Goal: Transaction & Acquisition: Obtain resource

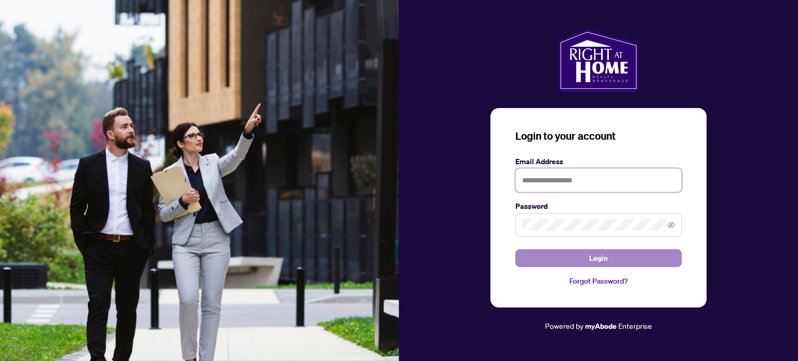
type input "**********"
click at [577, 258] on button "Login" at bounding box center [598, 258] width 166 height 18
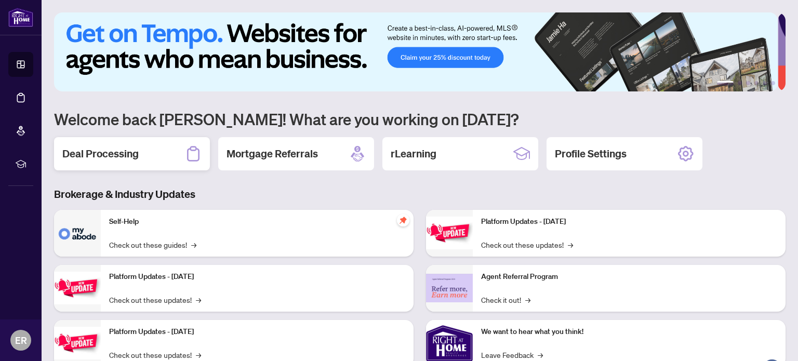
click at [94, 159] on h2 "Deal Processing" at bounding box center [100, 153] width 76 height 15
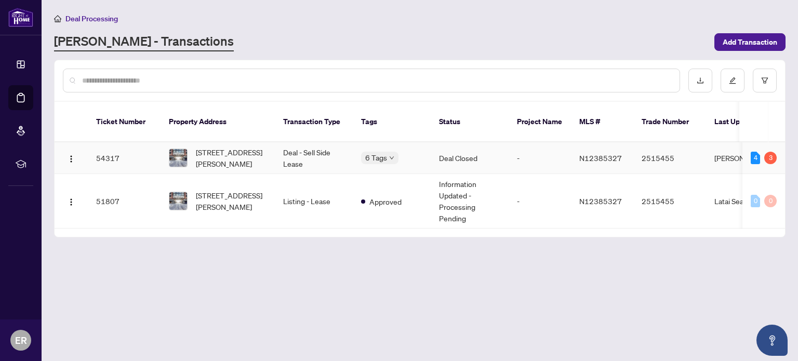
click at [444, 142] on td "Deal Closed" at bounding box center [469, 158] width 78 height 32
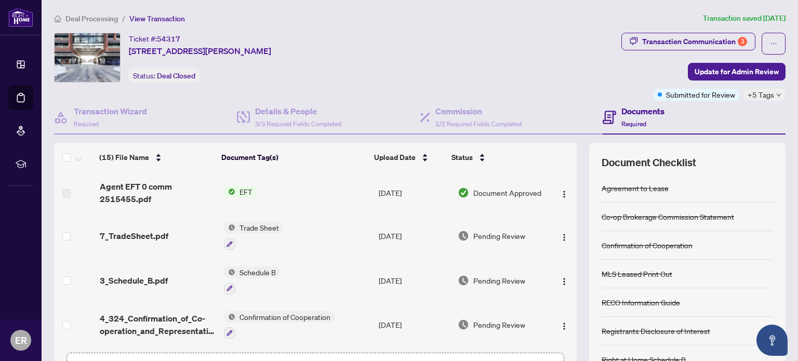
click at [239, 191] on span "EFT" at bounding box center [245, 191] width 21 height 11
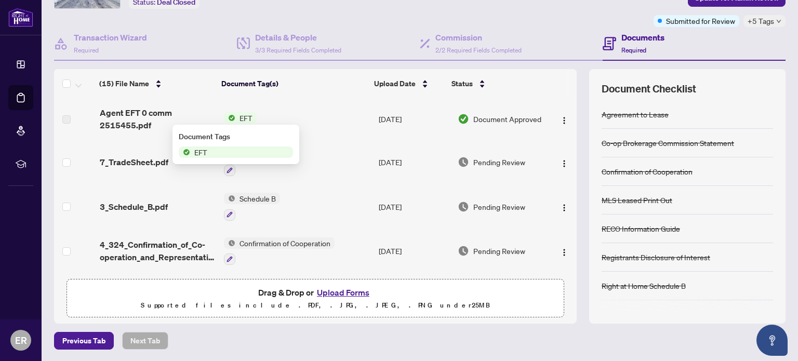
scroll to position [22, 0]
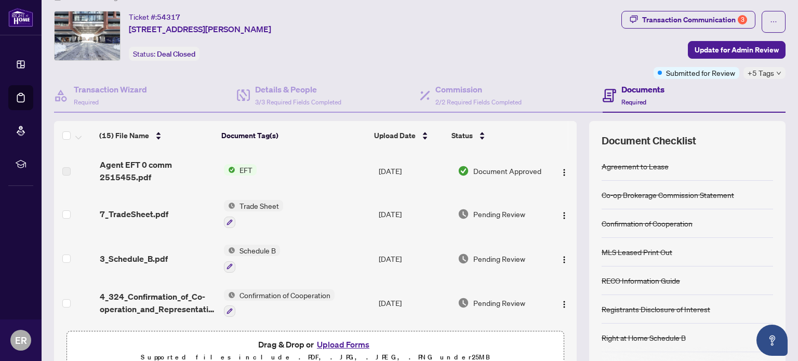
click at [473, 172] on span "Document Approved" at bounding box center [507, 170] width 68 height 11
click at [236, 167] on span "EFT" at bounding box center [245, 169] width 21 height 11
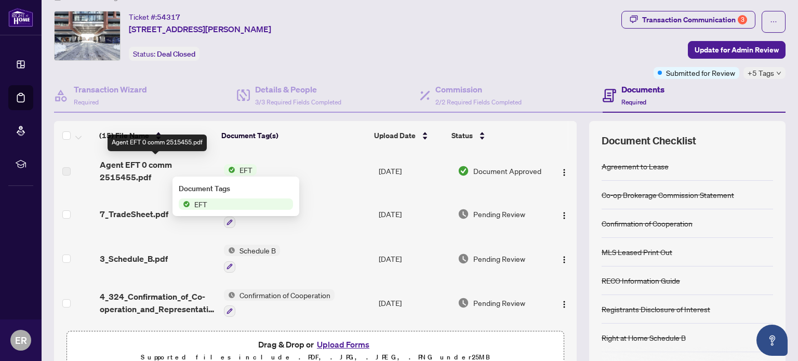
click at [139, 175] on span "Agent EFT 0 comm 2515455.pdf" at bounding box center [158, 170] width 116 height 25
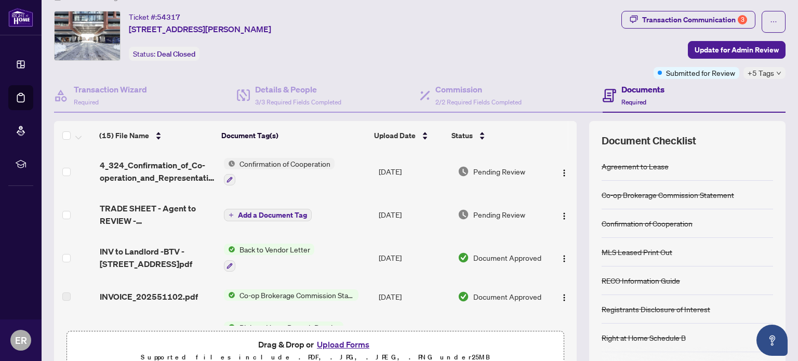
scroll to position [0, 0]
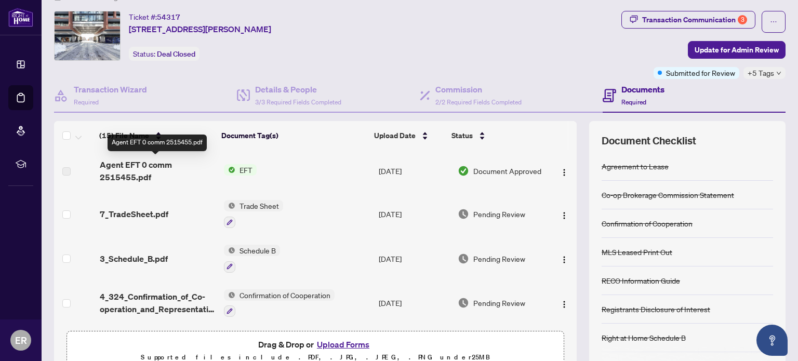
click at [118, 172] on span "Agent EFT 0 comm 2515455.pdf" at bounding box center [158, 170] width 116 height 25
click at [110, 180] on span "Agent EFT 0 comm 2515455.pdf" at bounding box center [158, 170] width 116 height 25
click at [238, 168] on span "EFT" at bounding box center [245, 169] width 21 height 11
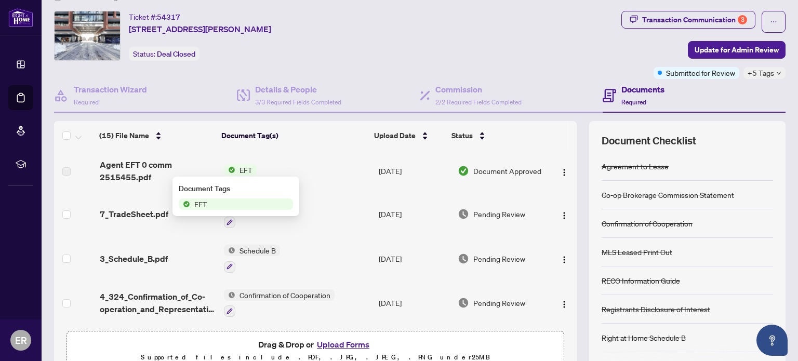
click at [192, 206] on span "EFT" at bounding box center [200, 203] width 21 height 11
click at [396, 172] on td "[DATE]" at bounding box center [413, 171] width 79 height 42
click at [560, 170] on img "button" at bounding box center [564, 172] width 8 height 8
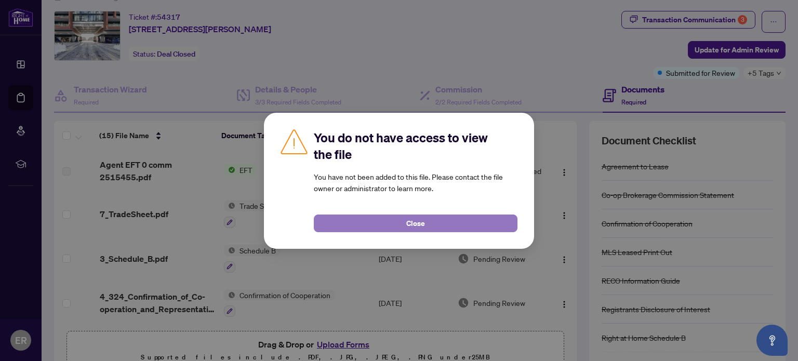
click at [438, 226] on button "Close" at bounding box center [416, 223] width 204 height 18
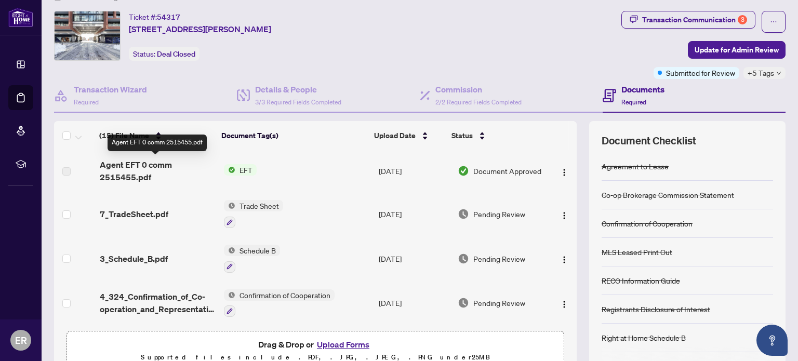
click at [149, 165] on span "Agent EFT 0 comm 2515455.pdf" at bounding box center [158, 170] width 116 height 25
click at [103, 172] on span "Agent EFT 0 comm 2515455.pdf" at bounding box center [158, 170] width 116 height 25
click at [237, 170] on span "EFT" at bounding box center [245, 169] width 21 height 11
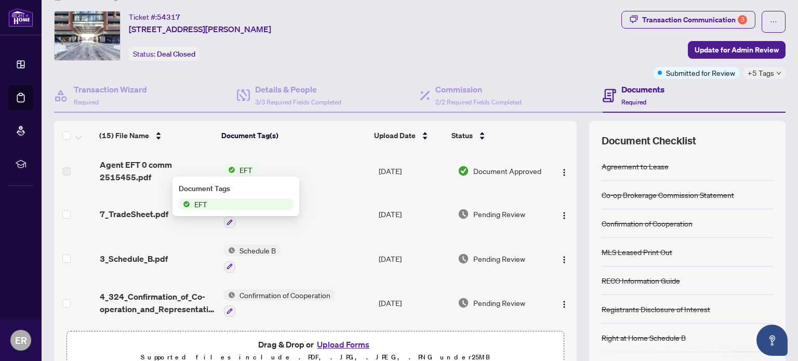
click at [134, 172] on span "Agent EFT 0 comm 2515455.pdf" at bounding box center [158, 170] width 116 height 25
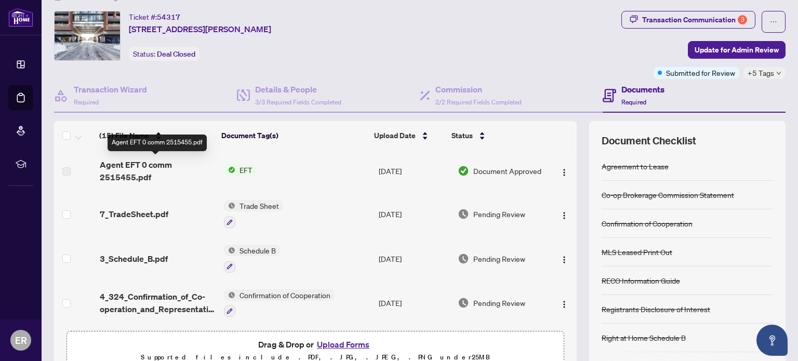
click at [122, 168] on span "Agent EFT 0 comm 2515455.pdf" at bounding box center [158, 170] width 116 height 25
click at [489, 170] on span "Document Approved" at bounding box center [507, 170] width 68 height 11
click at [126, 174] on span "Agent EFT 0 comm 2515455.pdf" at bounding box center [158, 170] width 116 height 25
click at [118, 165] on span "Agent EFT 0 comm 2515455.pdf" at bounding box center [158, 170] width 116 height 25
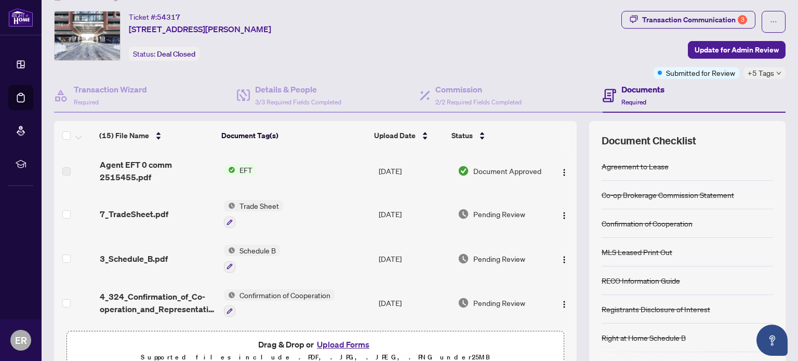
click at [71, 172] on td at bounding box center [75, 171] width 42 height 42
click at [104, 168] on span "Agent EFT 0 comm 2515455.pdf" at bounding box center [158, 170] width 116 height 25
click at [117, 176] on span "Agent EFT 0 comm 2515455.pdf" at bounding box center [158, 170] width 116 height 25
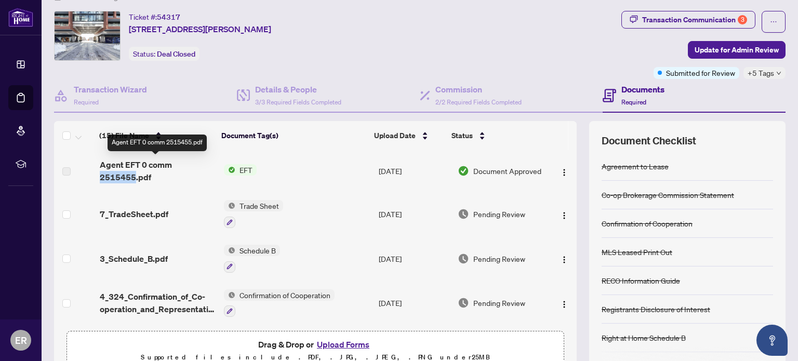
click at [117, 176] on span "Agent EFT 0 comm 2515455.pdf" at bounding box center [158, 170] width 116 height 25
click at [150, 168] on span "Agent EFT 0 comm 2515455.pdf" at bounding box center [158, 170] width 116 height 25
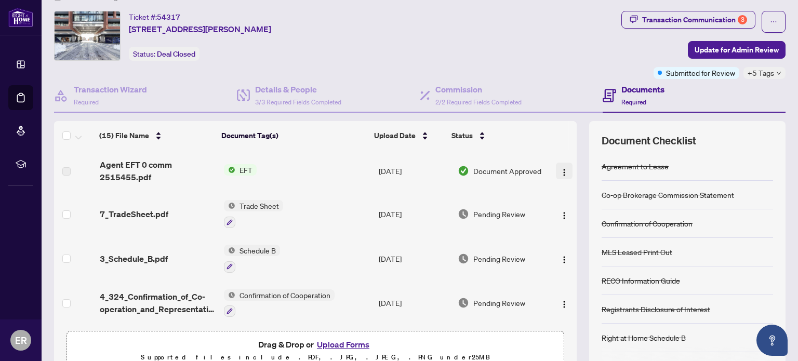
click at [560, 168] on img "button" at bounding box center [564, 172] width 8 height 8
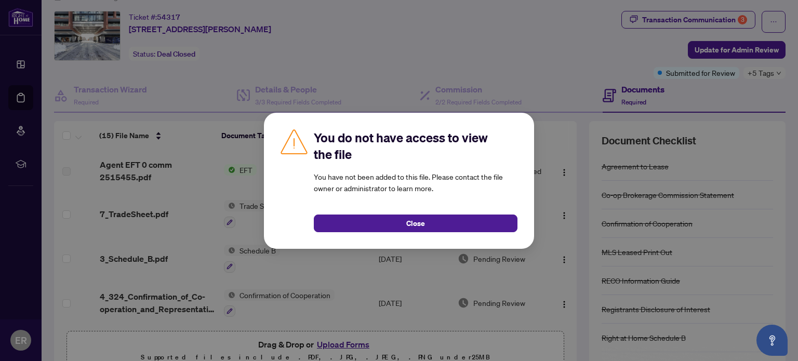
click at [532, 29] on div "You do not have access to view the file You have not been added to this file. P…" at bounding box center [399, 180] width 798 height 361
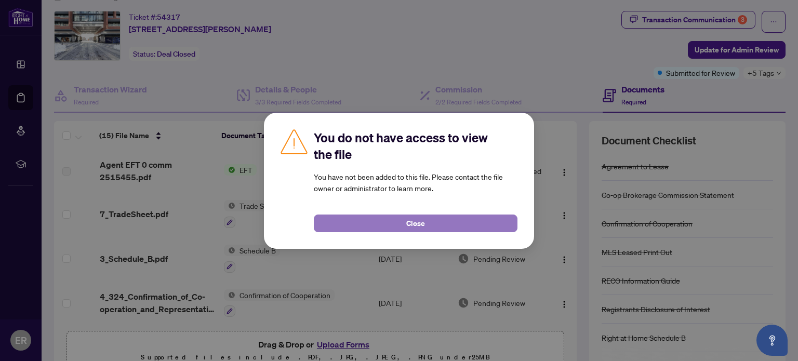
click at [400, 225] on button "Close" at bounding box center [416, 223] width 204 height 18
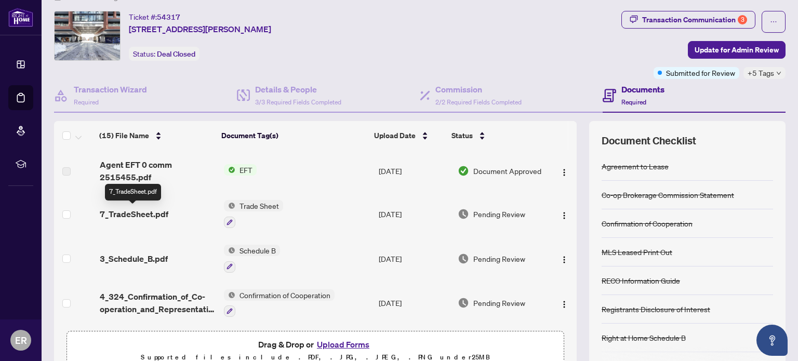
click at [137, 214] on span "7_TradeSheet.pdf" at bounding box center [134, 214] width 69 height 12
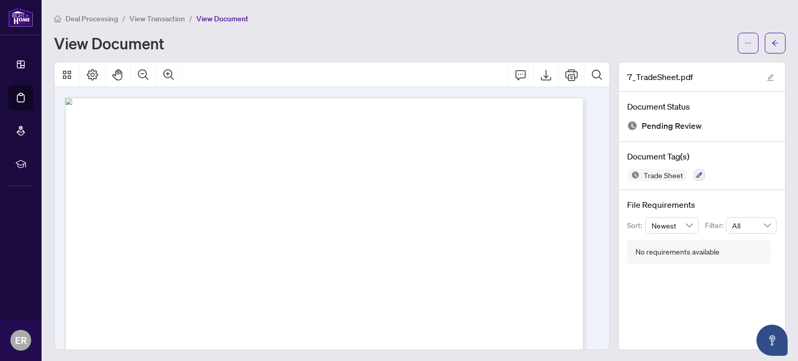
click at [487, 14] on div "Deal Processing / View Transaction / View Document" at bounding box center [419, 18] width 731 height 12
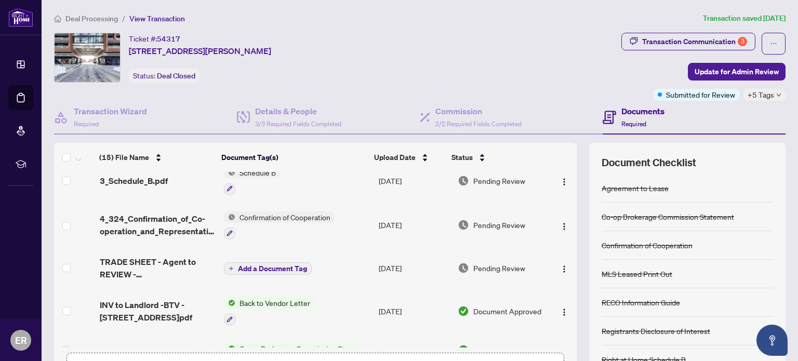
scroll to position [104, 0]
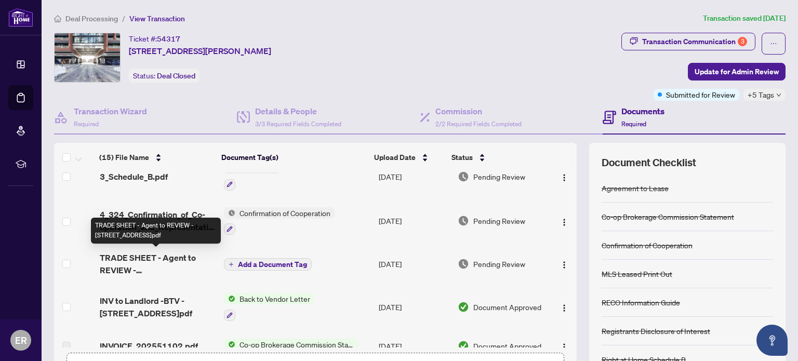
click at [131, 261] on span "TRADE SHEET - Agent to REVIEW - [STREET_ADDRESS]pdf" at bounding box center [158, 263] width 116 height 25
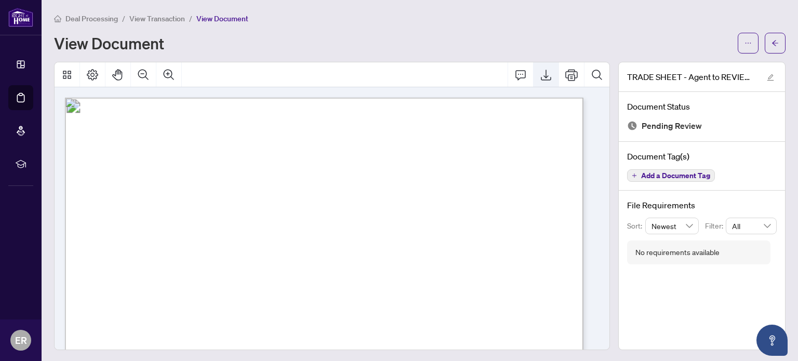
click at [541, 76] on icon "Export" at bounding box center [546, 75] width 10 height 11
